Goal: Task Accomplishment & Management: Manage account settings

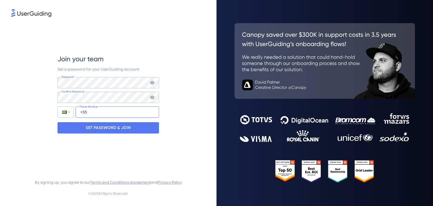
click at [97, 114] on input "+55" at bounding box center [118, 111] width 84 height 11
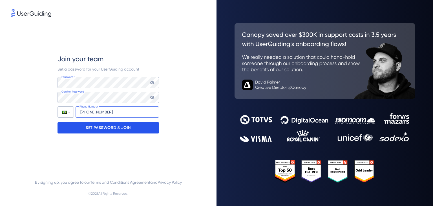
type input "[PHONE_NUMBER]"
click at [106, 127] on p "SET PASSWORD & JOIN" at bounding box center [108, 127] width 45 height 9
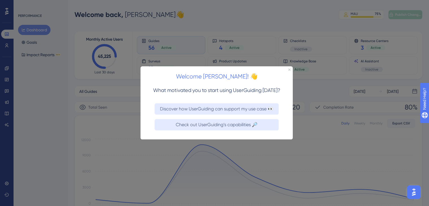
click at [291, 70] on div "Welcome [PERSON_NAME]! 👋" at bounding box center [217, 74] width 152 height 17
click at [288, 69] on icon "Close Preview" at bounding box center [289, 70] width 2 height 2
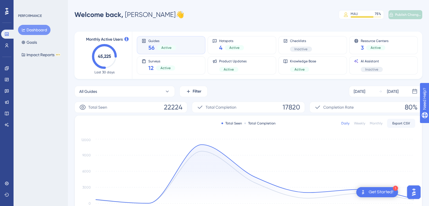
drag, startPoint x: 182, startPoint y: 15, endPoint x: 70, endPoint y: 6, distance: 112.1
click at [70, 6] on div "Performance Users Engagement Widgets Feedback Product Updates Knowledge Base AI…" at bounding box center [214, 182] width 429 height 365
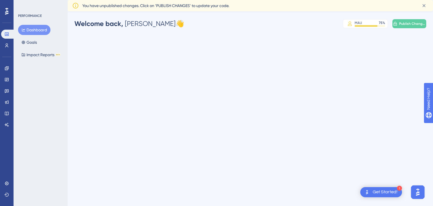
click at [225, 30] on div "Performance Users Engagement Widgets Feedback Product Updates Knowledge Base AI…" at bounding box center [251, 28] width 366 height 20
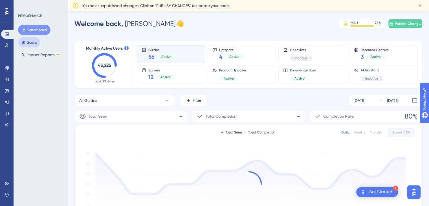
click at [37, 42] on button "Goals" at bounding box center [29, 42] width 22 height 10
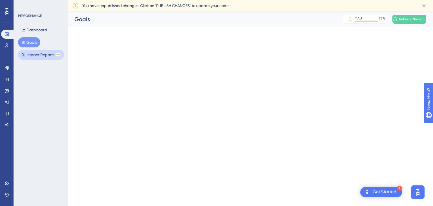
click at [36, 58] on button "Impact Reports BETA" at bounding box center [41, 55] width 46 height 10
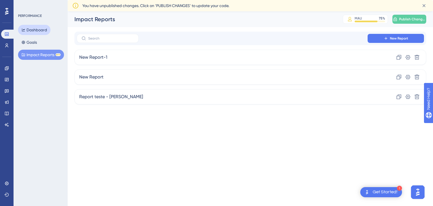
click at [32, 30] on button "Dashboard" at bounding box center [34, 30] width 32 height 10
